Goal: Task Accomplishment & Management: Manage account settings

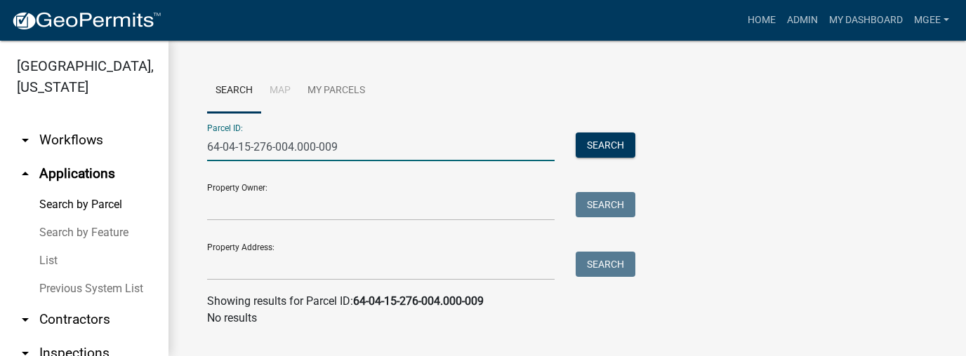
scroll to position [10, 0]
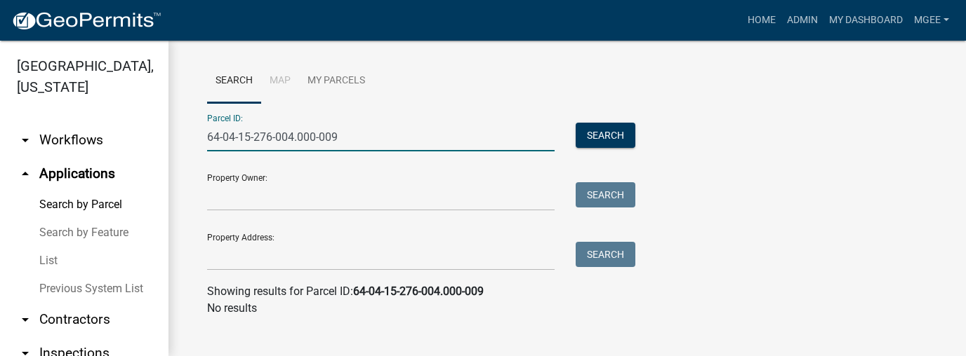
drag, startPoint x: 348, startPoint y: 138, endPoint x: 117, endPoint y: 149, distance: 231.1
click at [120, 149] on div "[GEOGRAPHIC_DATA], [US_STATE] arrow_drop_down Workflows List arrow_drop_up Appl…" at bounding box center [483, 199] width 966 height 316
type input "64-08-23-100-006.000-019"
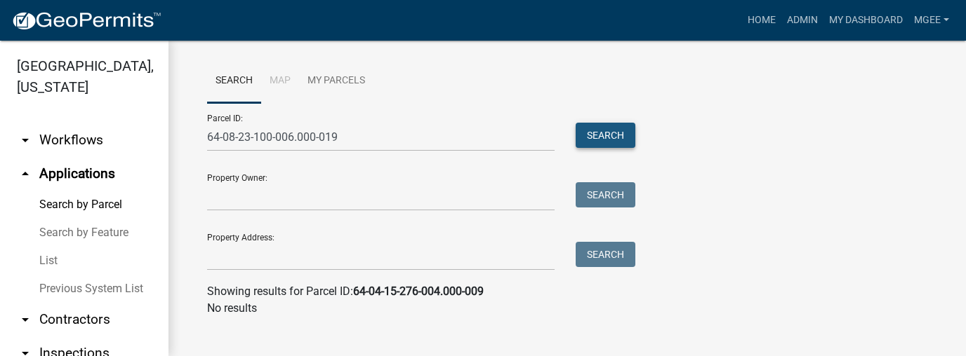
drag, startPoint x: 603, startPoint y: 135, endPoint x: 581, endPoint y: 149, distance: 26.9
click at [603, 135] on button "Search" at bounding box center [605, 135] width 60 height 25
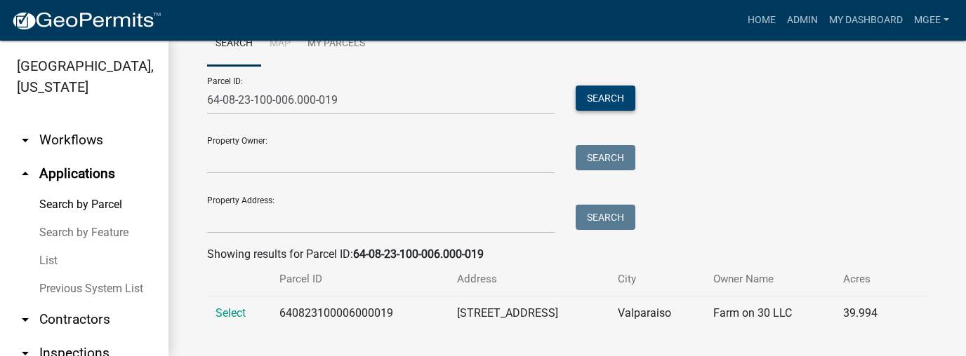
scroll to position [60, 0]
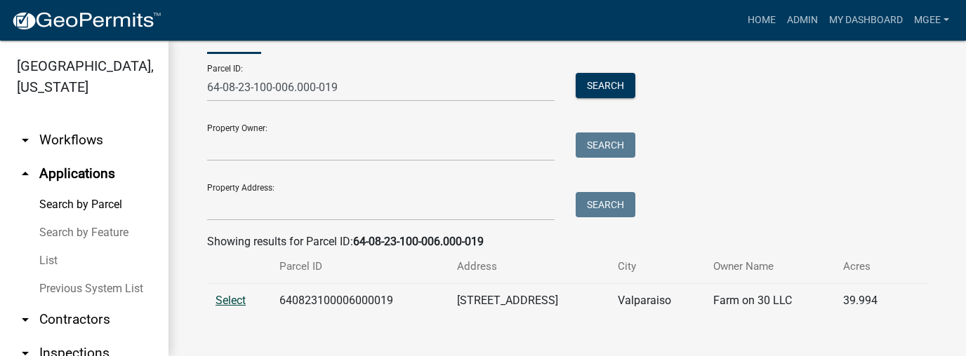
click at [235, 304] on span "Select" at bounding box center [230, 300] width 30 height 13
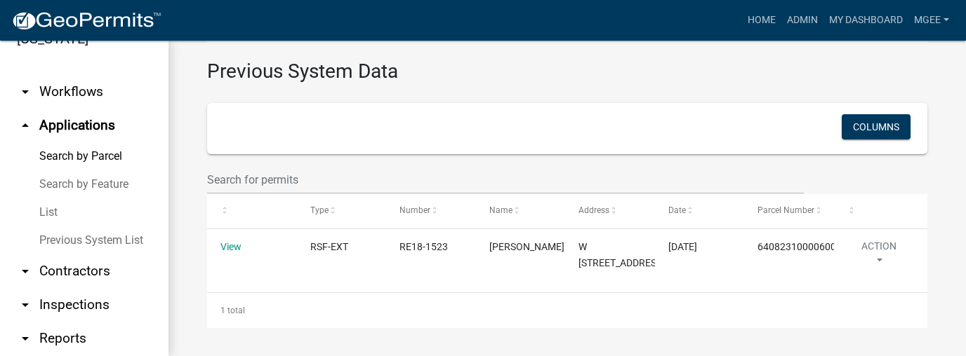
scroll to position [87, 0]
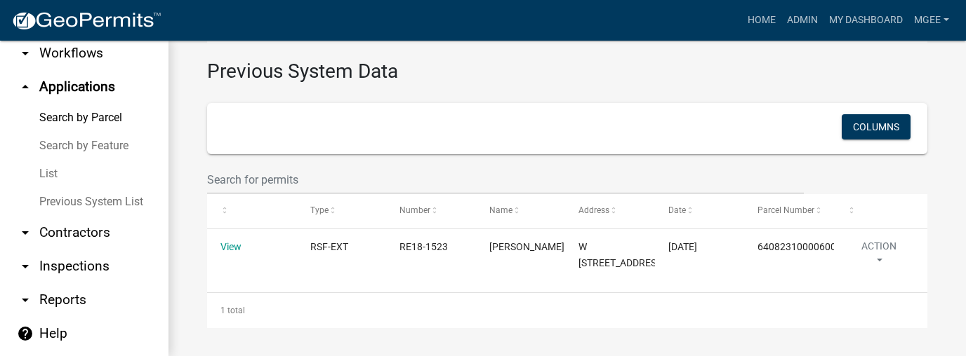
click at [67, 232] on link "arrow_drop_down Contractors" at bounding box center [84, 233] width 168 height 34
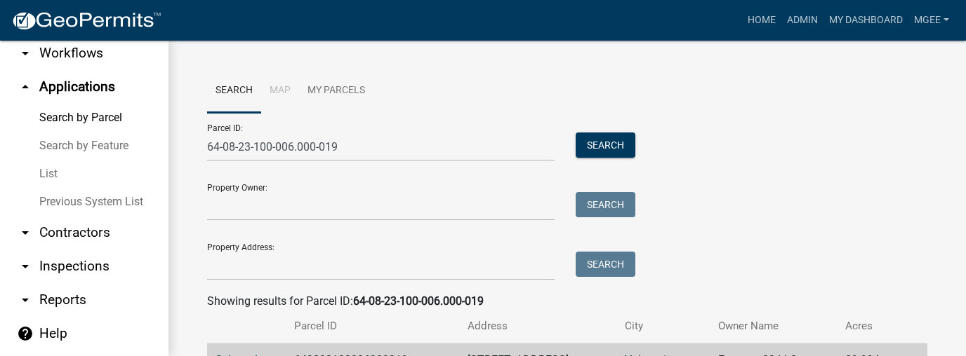
scroll to position [31, 0]
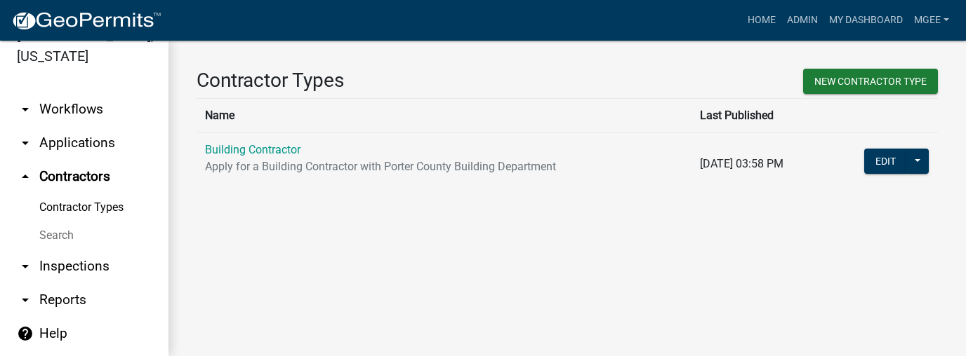
click at [66, 239] on link "Search" at bounding box center [84, 236] width 168 height 28
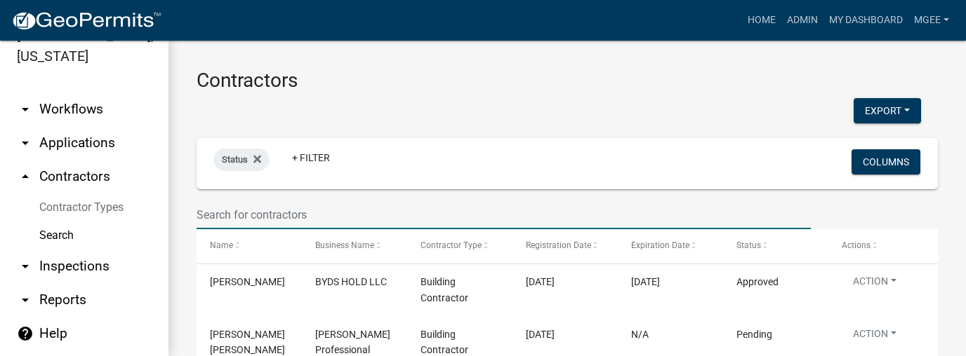
drag, startPoint x: 210, startPoint y: 222, endPoint x: 254, endPoint y: 206, distance: 47.1
click at [210, 222] on input "text" at bounding box center [503, 215] width 614 height 29
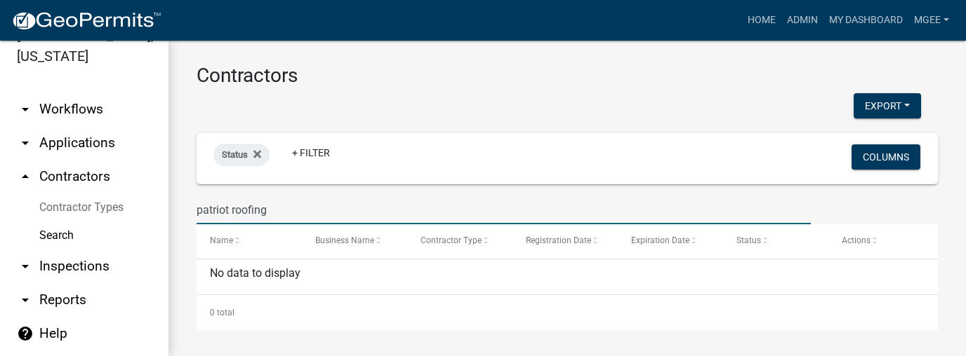
scroll to position [6, 0]
click at [359, 200] on input "patriot roofing" at bounding box center [503, 208] width 614 height 29
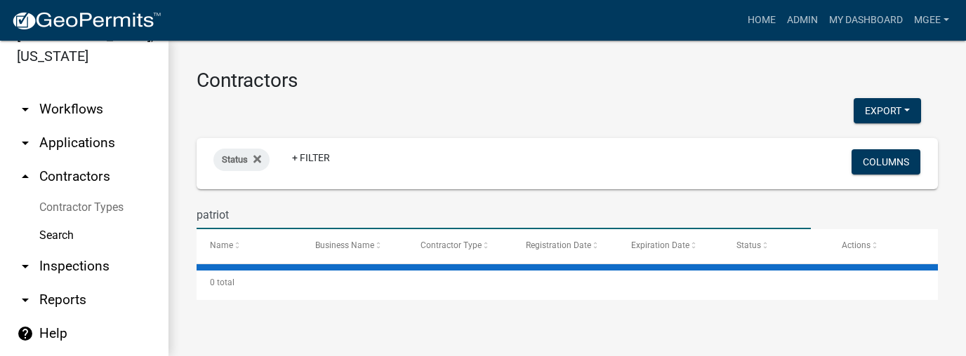
scroll to position [0, 0]
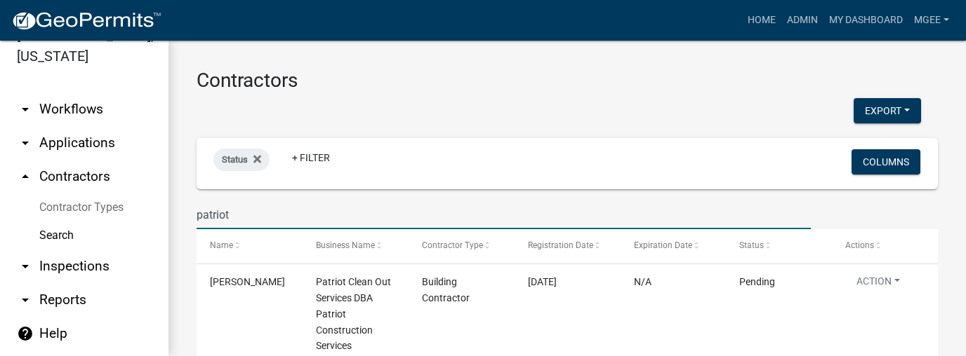
type input "patriot"
drag, startPoint x: 81, startPoint y: 143, endPoint x: 177, endPoint y: 156, distance: 96.4
click at [82, 143] on link "arrow_drop_down Applications" at bounding box center [84, 143] width 168 height 34
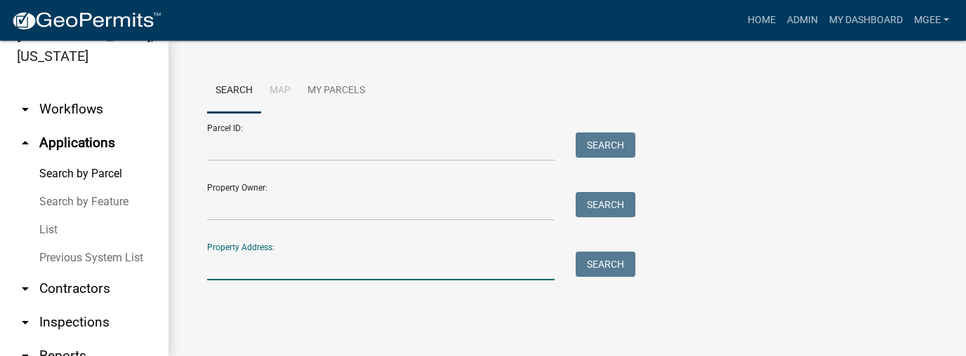
click at [239, 258] on input "Property Address:" at bounding box center [380, 266] width 347 height 29
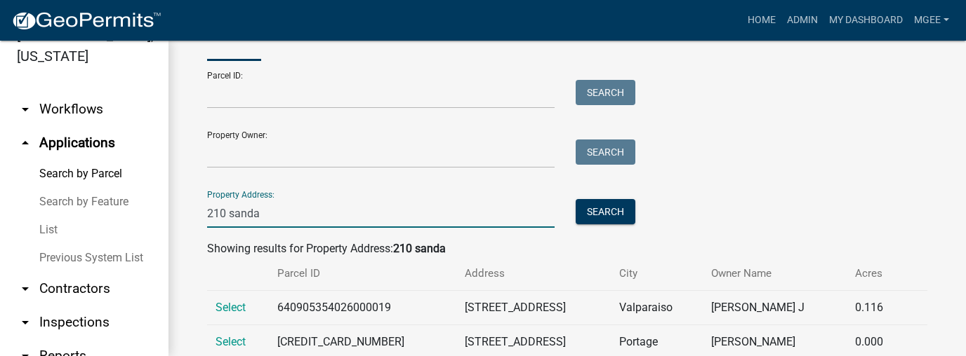
scroll to position [94, 0]
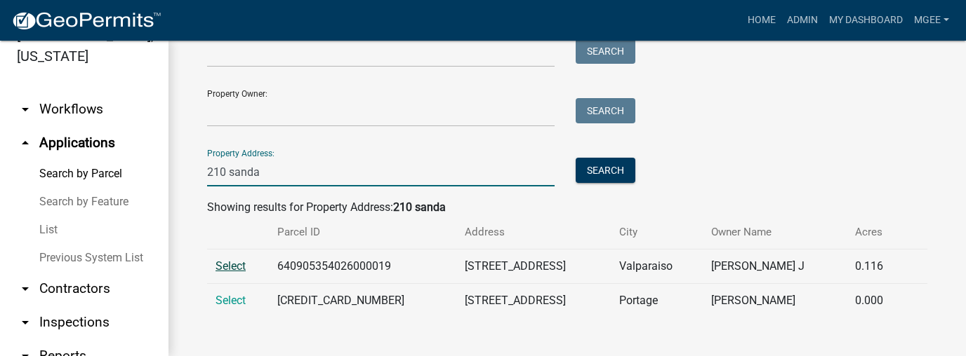
type input "210 sanda"
click at [242, 265] on span "Select" at bounding box center [230, 266] width 30 height 13
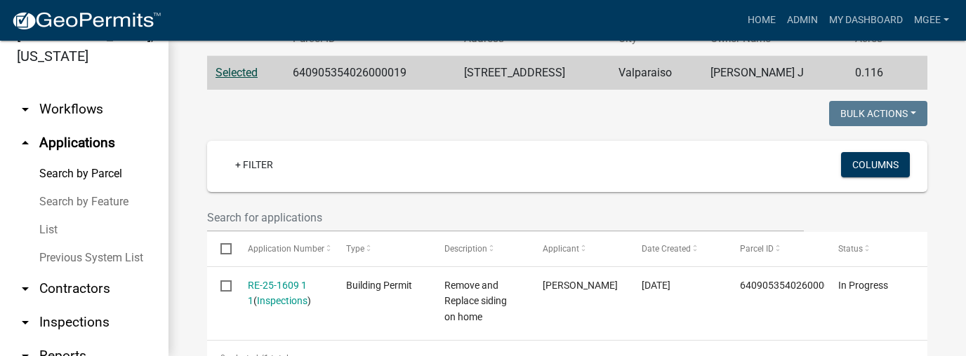
scroll to position [375, 0]
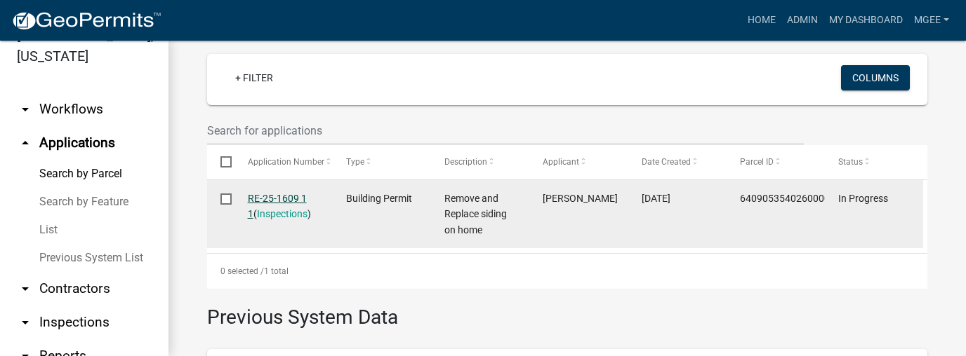
click at [281, 199] on link "RE-25-1609 1 1" at bounding box center [277, 206] width 59 height 27
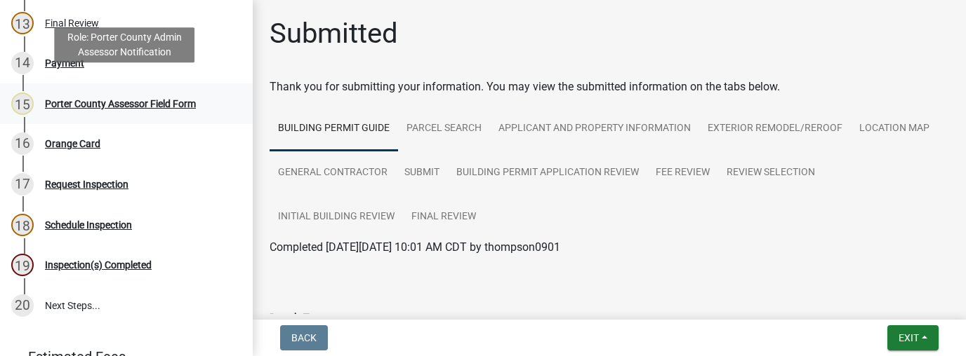
scroll to position [629, 0]
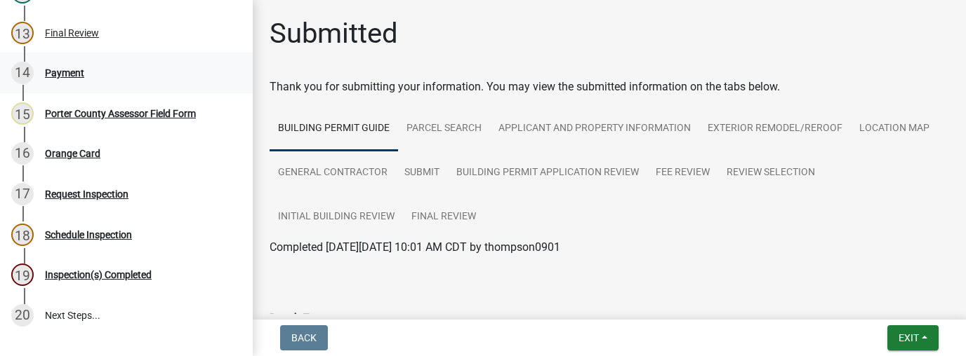
click at [69, 74] on div "Payment" at bounding box center [64, 73] width 39 height 10
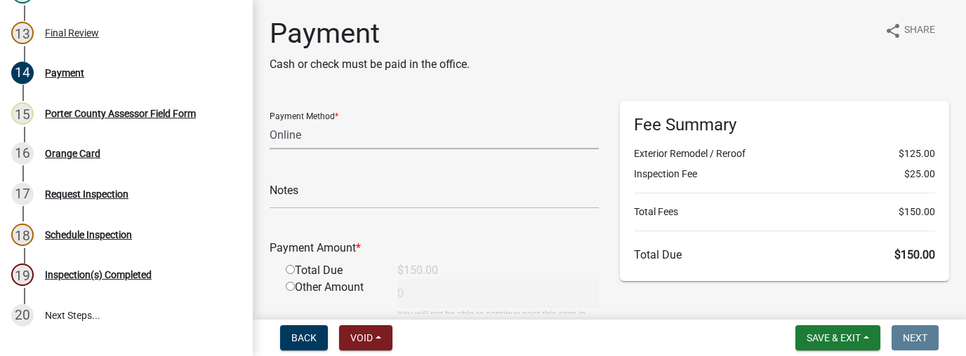
click at [298, 136] on select "Credit Card POS Check Cash Online" at bounding box center [433, 135] width 329 height 29
select select "1: 0"
click at [269, 121] on select "Credit Card POS Check Cash Online" at bounding box center [433, 135] width 329 height 29
click at [288, 199] on input "text" at bounding box center [433, 194] width 329 height 29
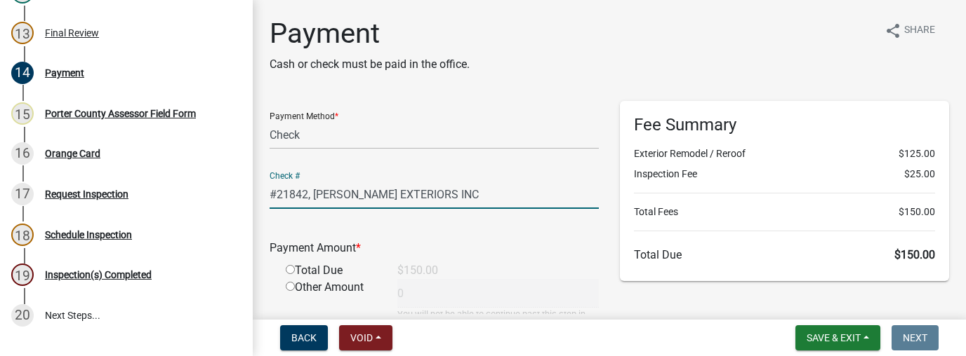
type input "#21842, [PERSON_NAME] EXTERIORS INC"
click at [292, 270] on input "radio" at bounding box center [290, 269] width 9 height 9
radio input "true"
type input "150"
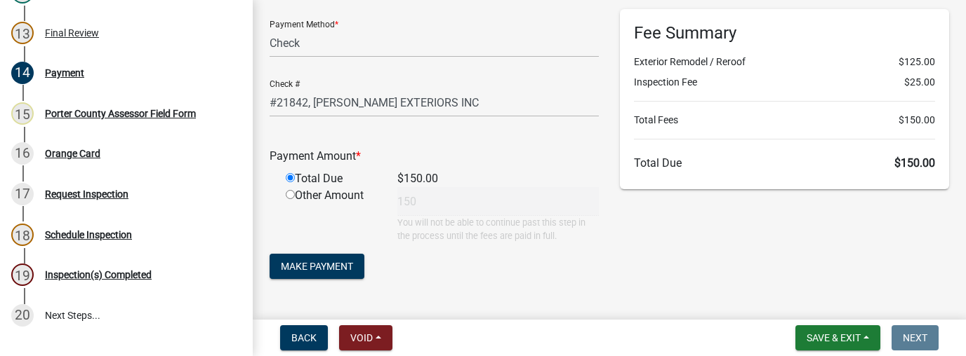
scroll to position [128, 0]
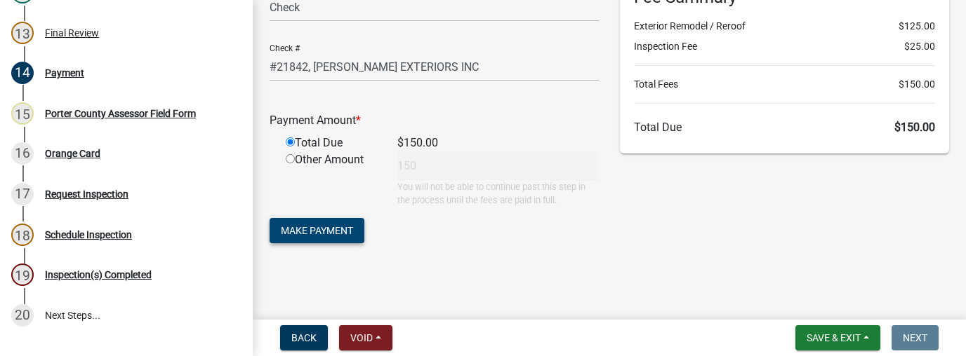
click at [356, 233] on button "Make Payment" at bounding box center [316, 230] width 95 height 25
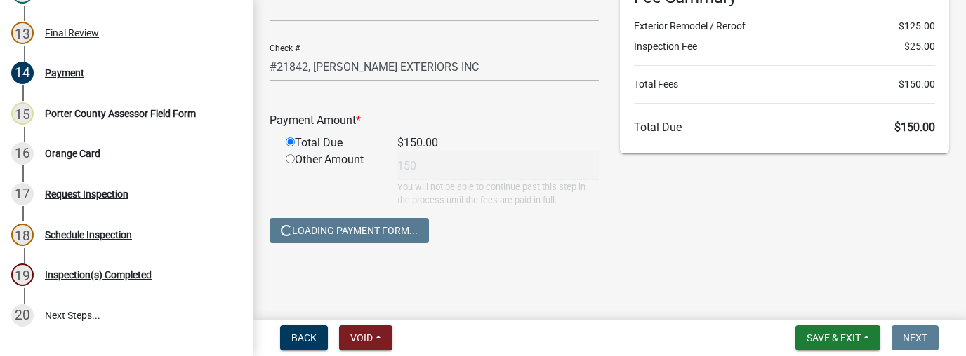
scroll to position [0, 0]
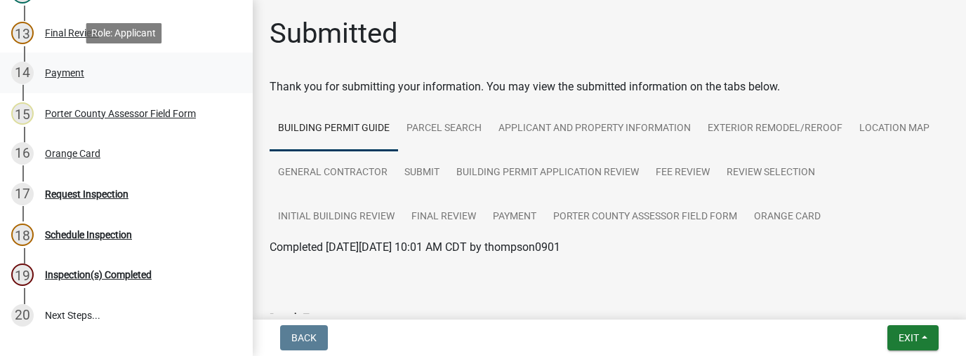
click at [74, 76] on div "Payment" at bounding box center [64, 73] width 39 height 10
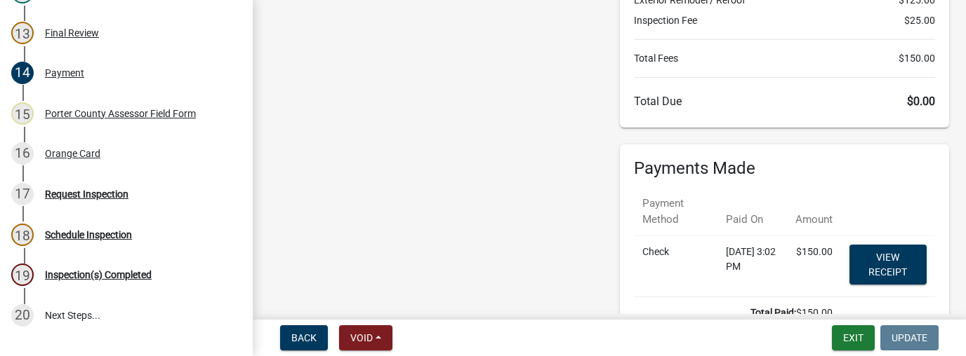
scroll to position [168, 0]
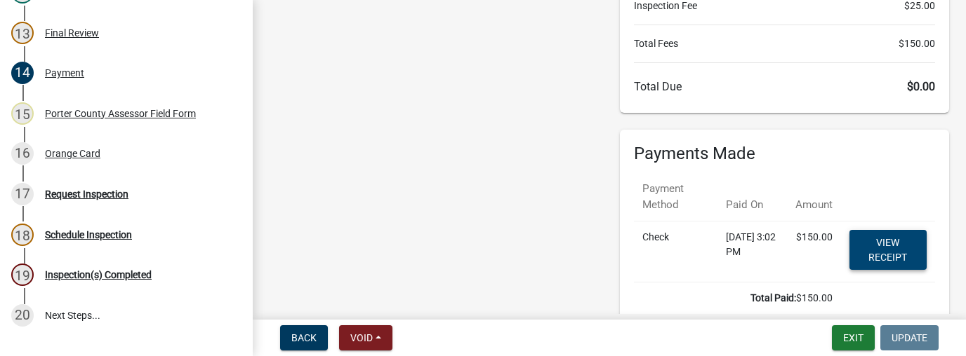
click at [900, 252] on link "View receipt" at bounding box center [887, 250] width 77 height 40
click at [93, 152] on div "Orange Card" at bounding box center [72, 154] width 55 height 10
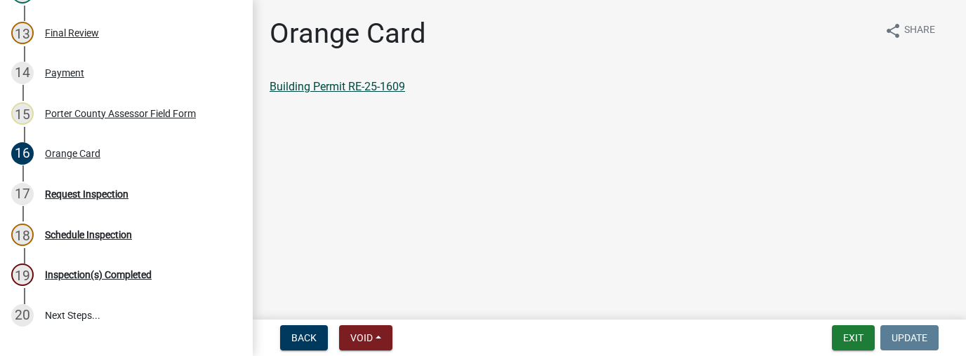
click at [319, 89] on link "Building Permit RE-25-1609" at bounding box center [336, 86] width 135 height 13
click at [838, 340] on button "Exit" at bounding box center [853, 338] width 43 height 25
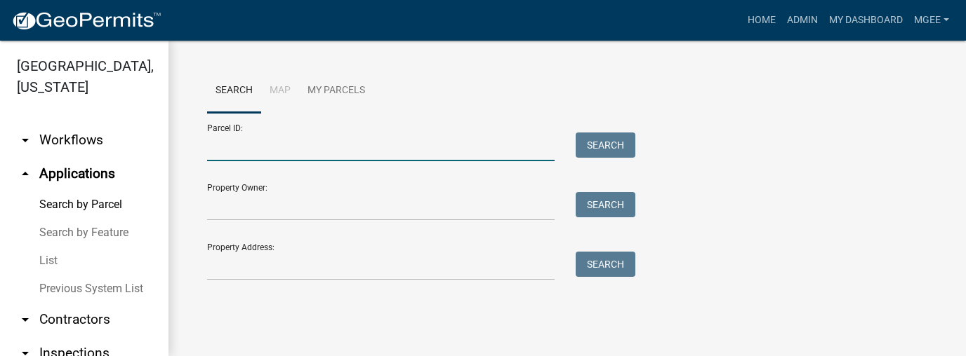
click at [220, 152] on input "Parcel ID:" at bounding box center [380, 147] width 347 height 29
paste input "64-08-24-351-001.000-019"
click at [595, 146] on button "Search" at bounding box center [605, 145] width 60 height 25
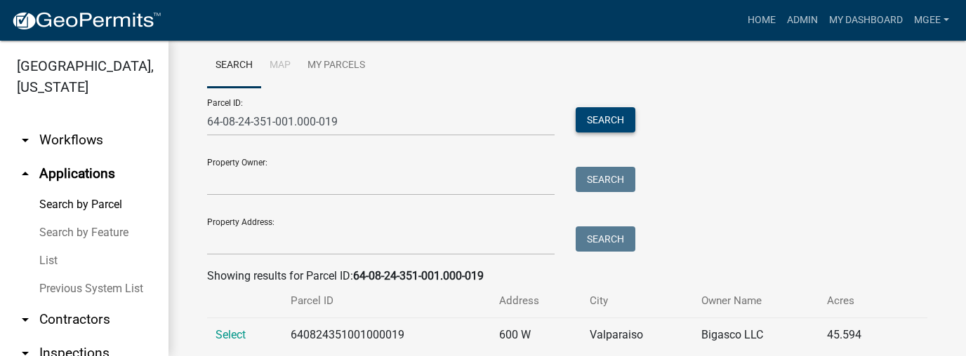
scroll to position [60, 0]
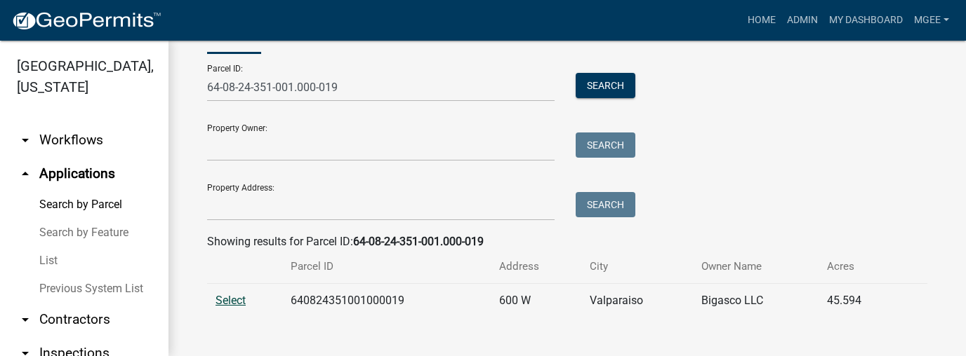
click at [229, 298] on span "Select" at bounding box center [230, 300] width 30 height 13
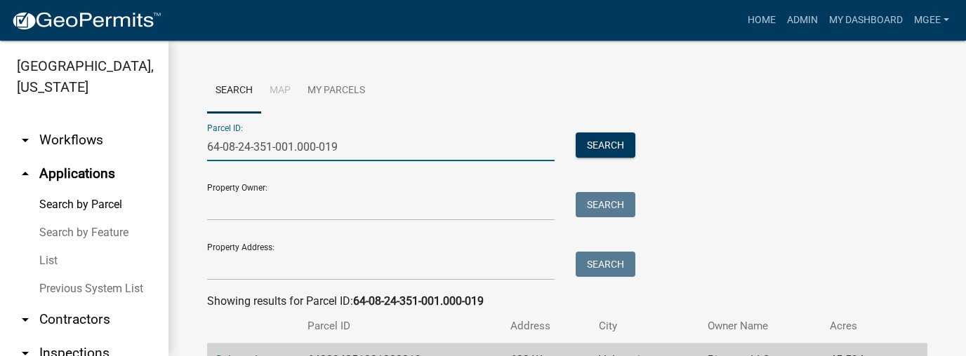
drag, startPoint x: 349, startPoint y: 144, endPoint x: 142, endPoint y: 149, distance: 207.1
click at [143, 150] on div "[GEOGRAPHIC_DATA], [US_STATE] arrow_drop_down Workflows List arrow_drop_up Appl…" at bounding box center [483, 199] width 966 height 316
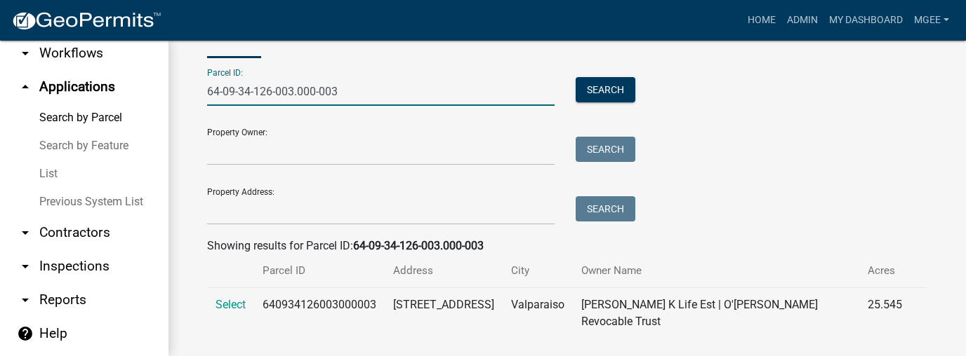
scroll to position [60, 0]
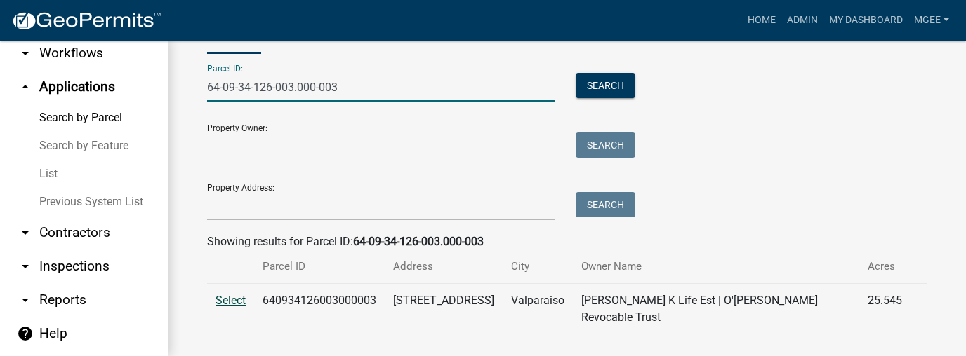
type input "64-09-34-126-003.000-003"
click at [236, 302] on span "Select" at bounding box center [230, 300] width 30 height 13
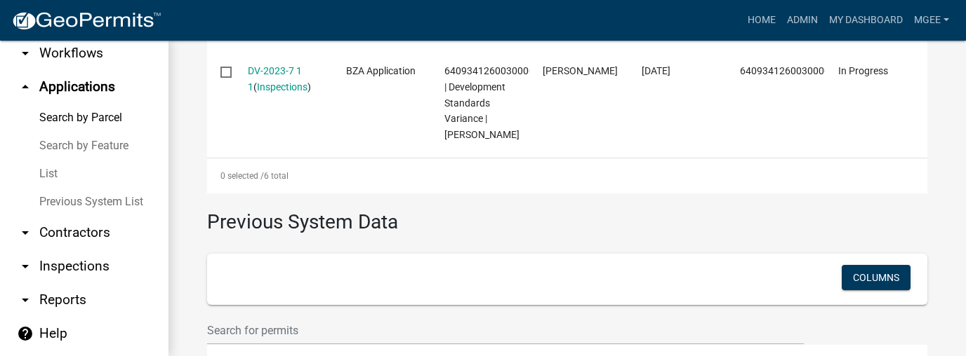
scroll to position [1311, 0]
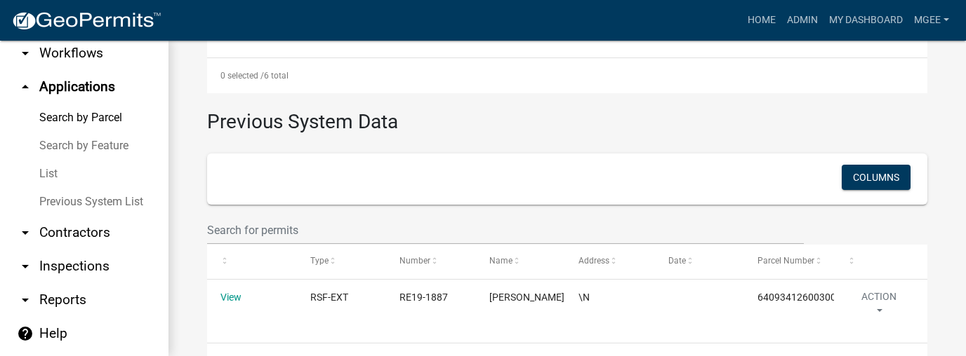
click at [620, 165] on div "Columns" at bounding box center [567, 179] width 686 height 29
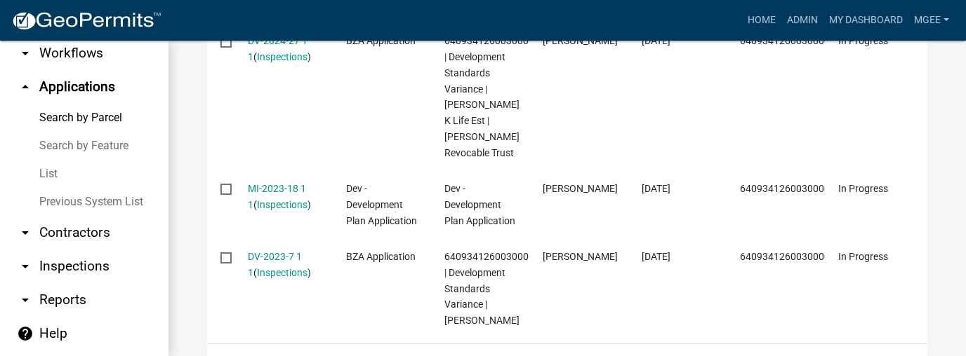
scroll to position [974, 0]
